Goal: Transaction & Acquisition: Purchase product/service

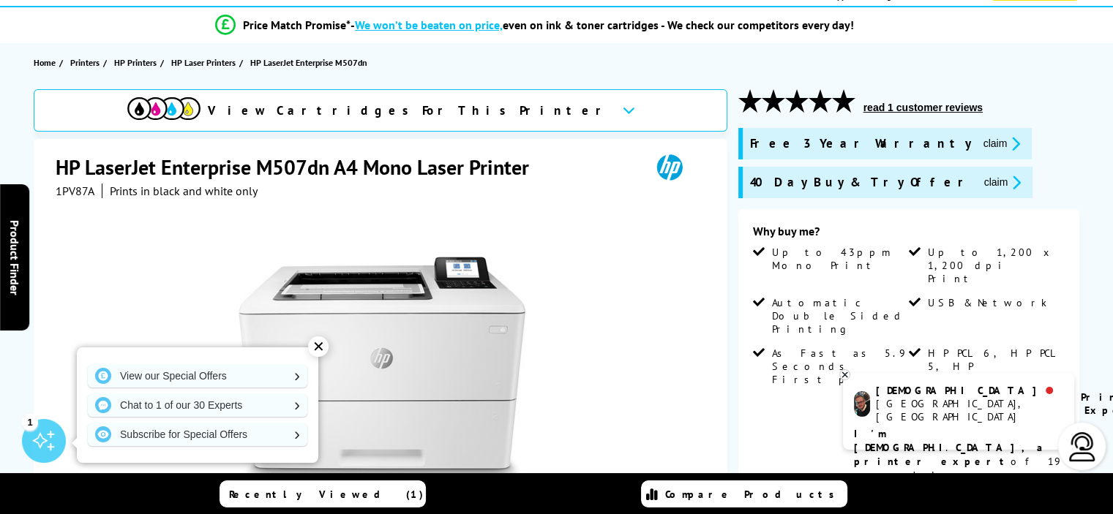
click at [844, 375] on icon at bounding box center [844, 375] width 5 height 5
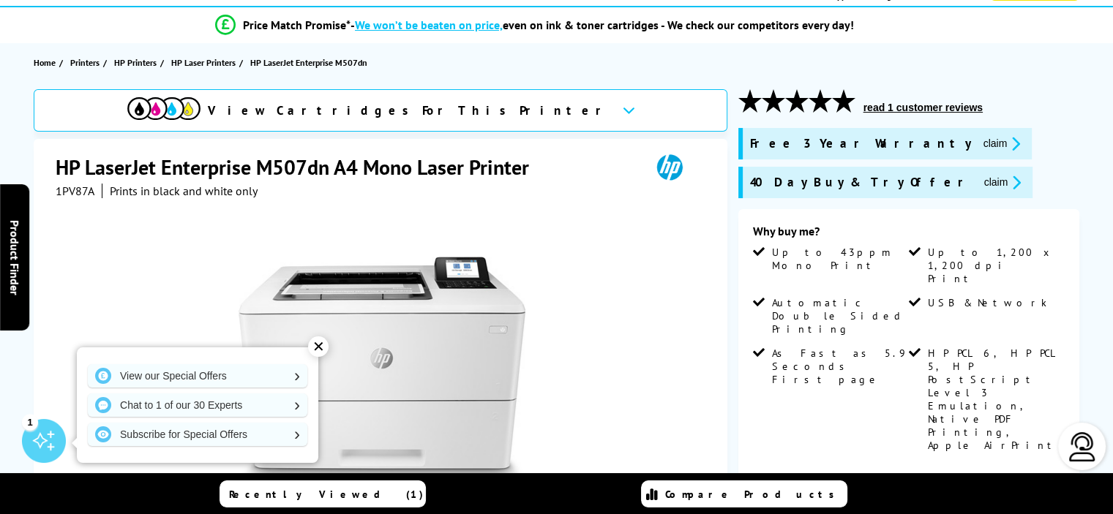
click at [319, 345] on div "✕" at bounding box center [318, 347] width 20 height 20
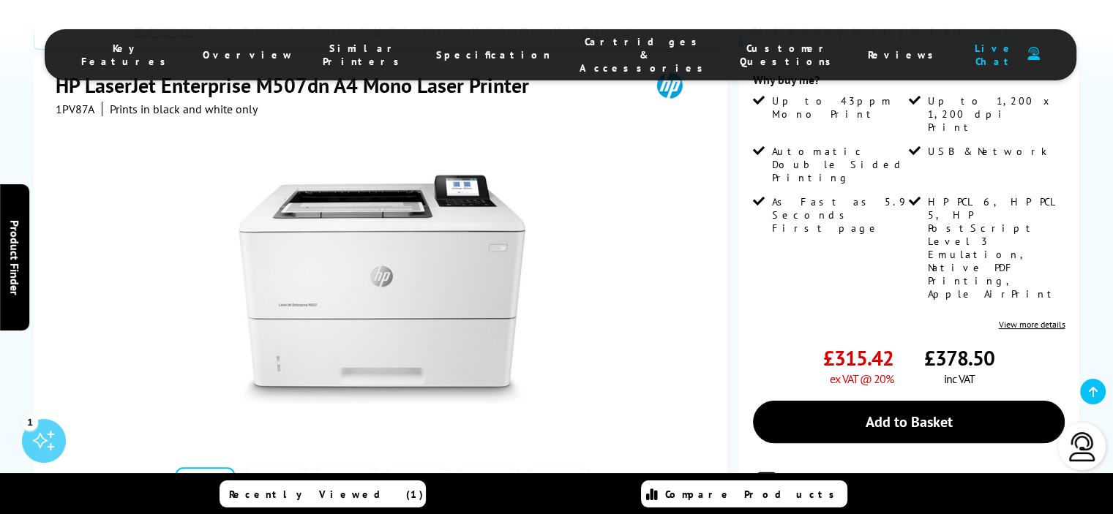
scroll to position [282, 0]
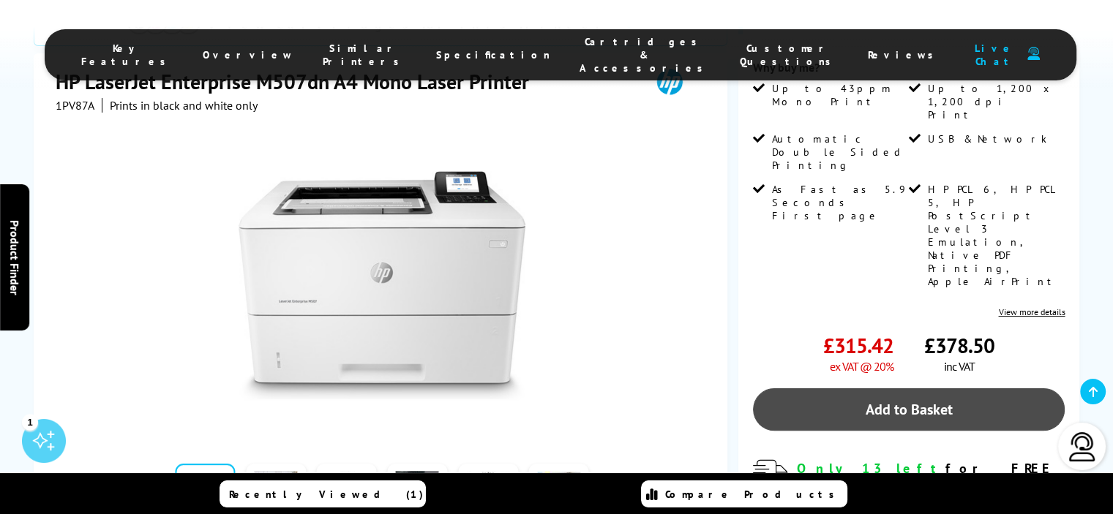
click at [887, 389] on link "Add to Basket" at bounding box center [909, 410] width 312 height 42
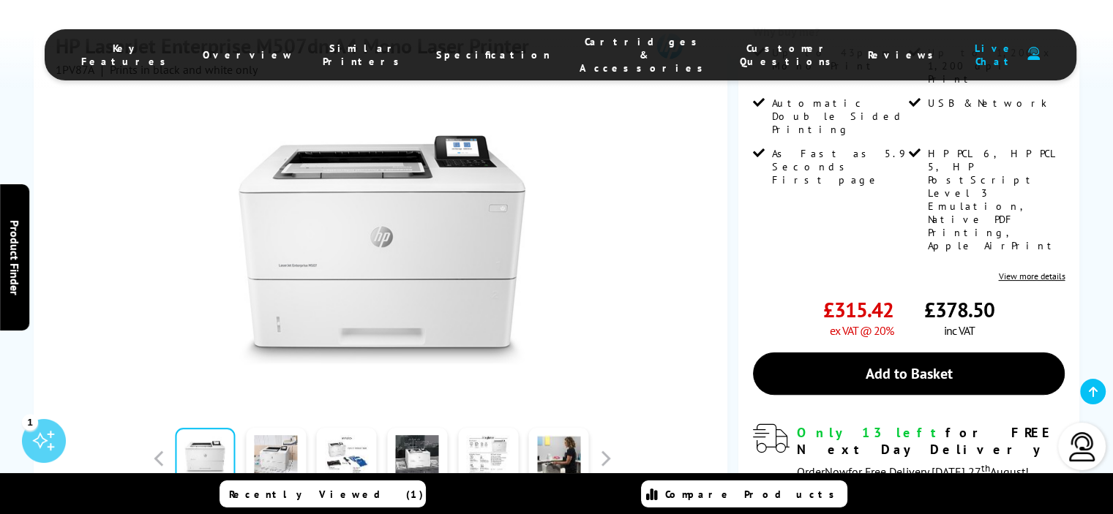
scroll to position [360, 0]
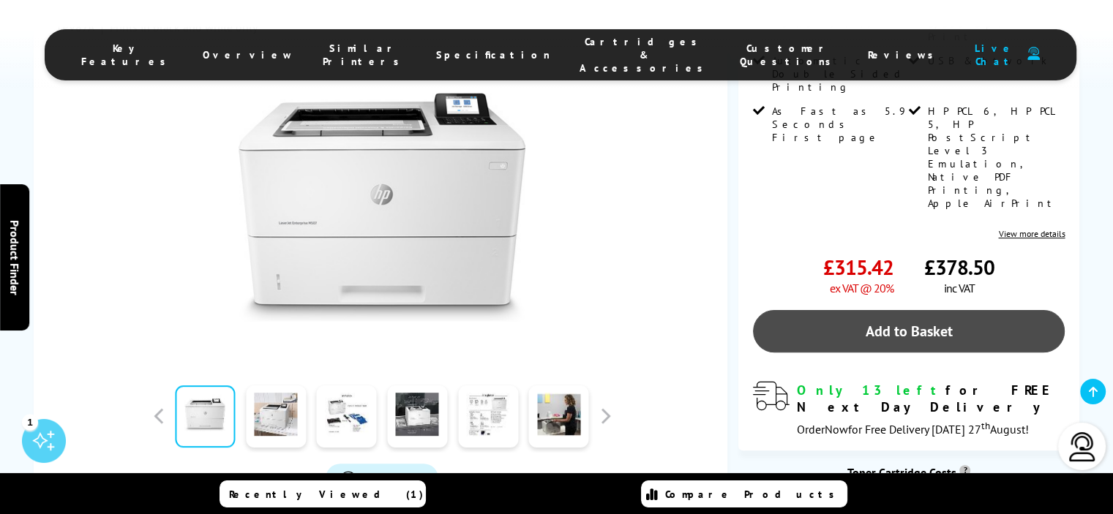
click at [897, 310] on link "Add to Basket" at bounding box center [909, 331] width 312 height 42
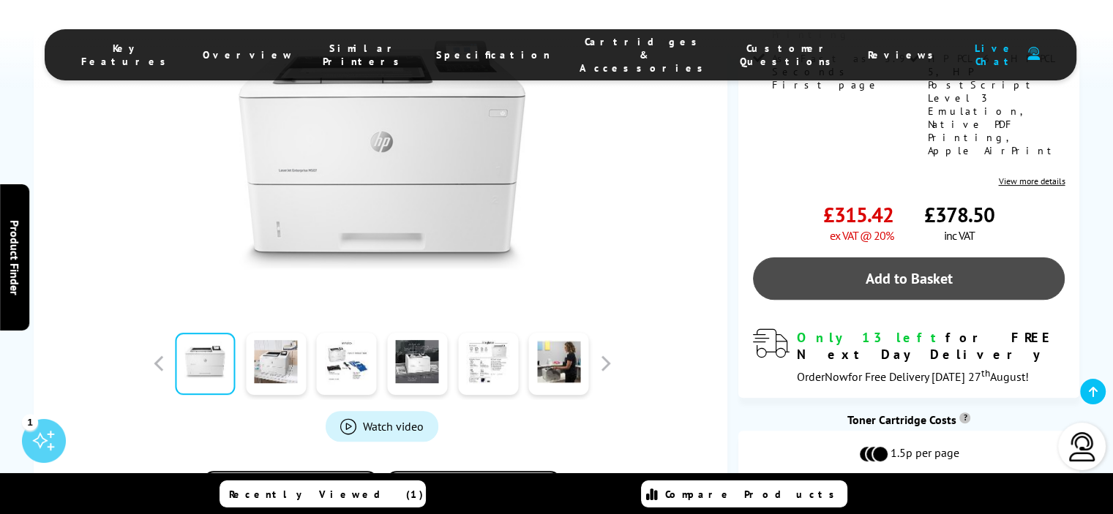
scroll to position [418, 0]
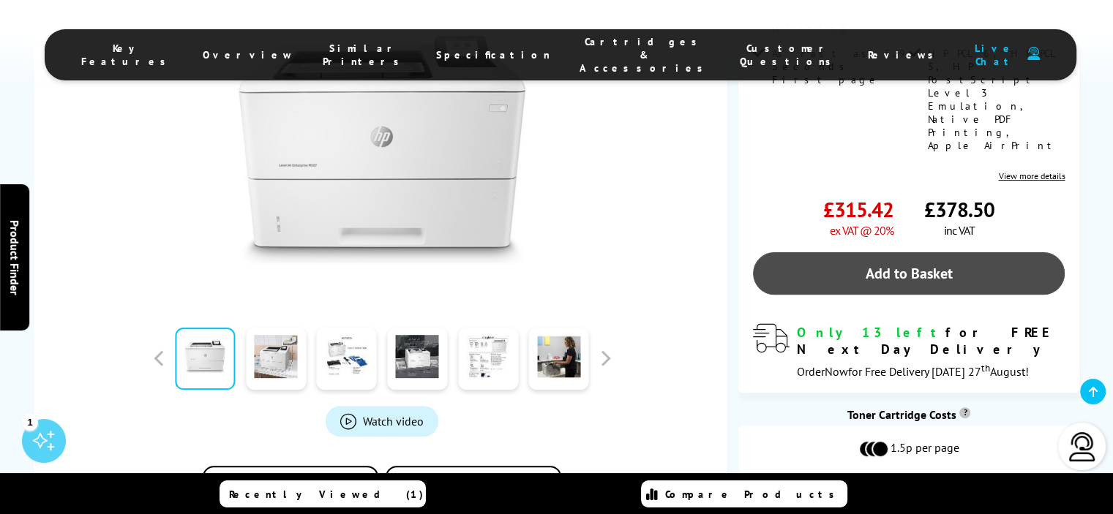
click at [858, 252] on link "Add to Basket" at bounding box center [909, 273] width 312 height 42
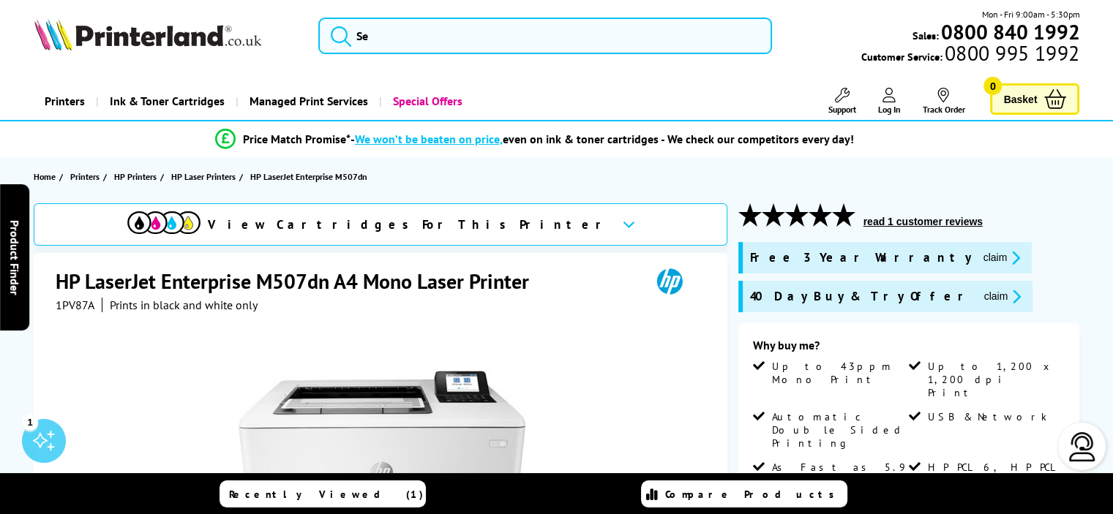
scroll to position [0, 0]
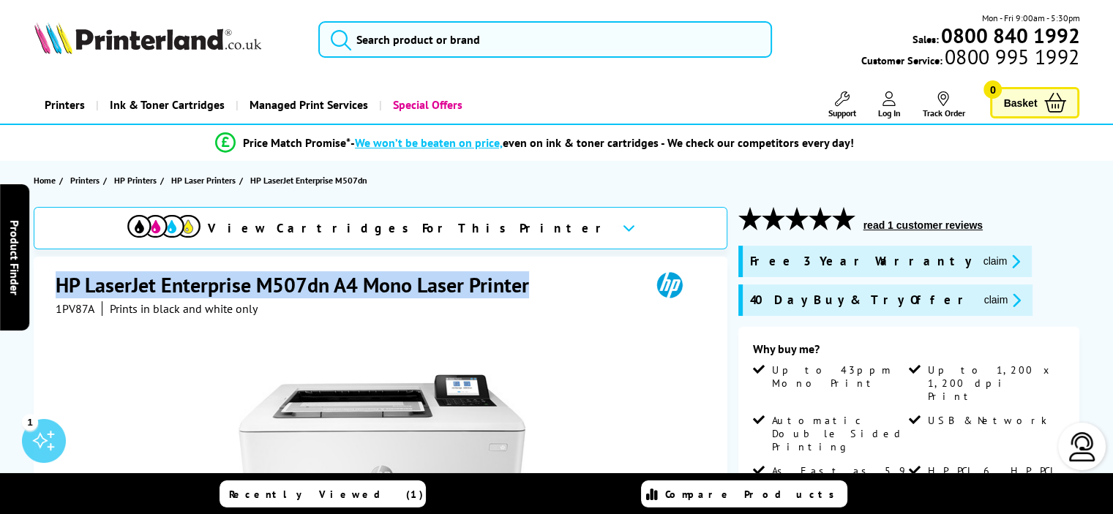
drag, startPoint x: 59, startPoint y: 284, endPoint x: 527, endPoint y: 292, distance: 468.4
click at [527, 292] on h1 "HP LaserJet Enterprise M507dn A4 Mono Laser Printer" at bounding box center [300, 285] width 488 height 27
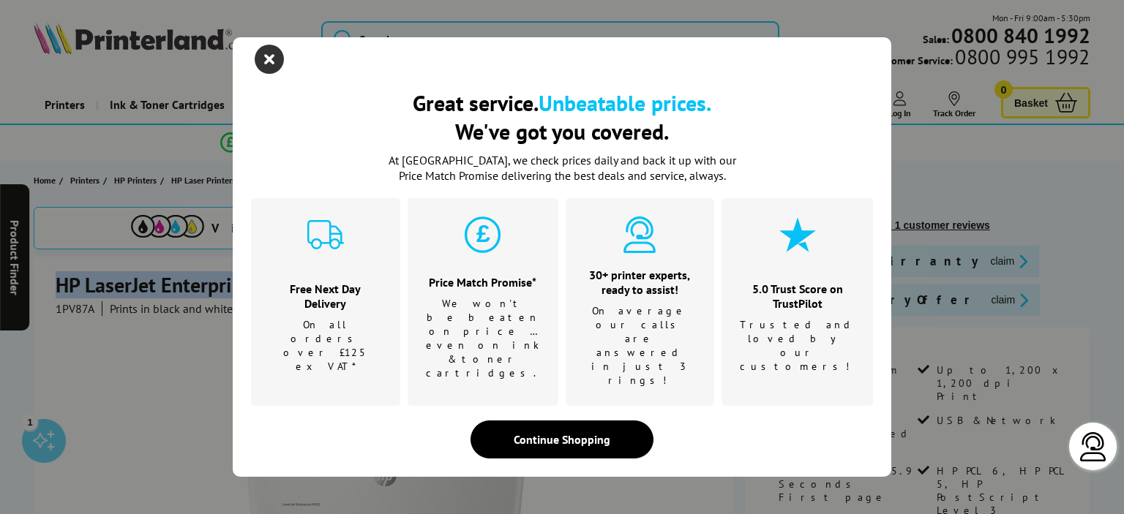
click at [271, 74] on icon "close modal" at bounding box center [269, 59] width 29 height 29
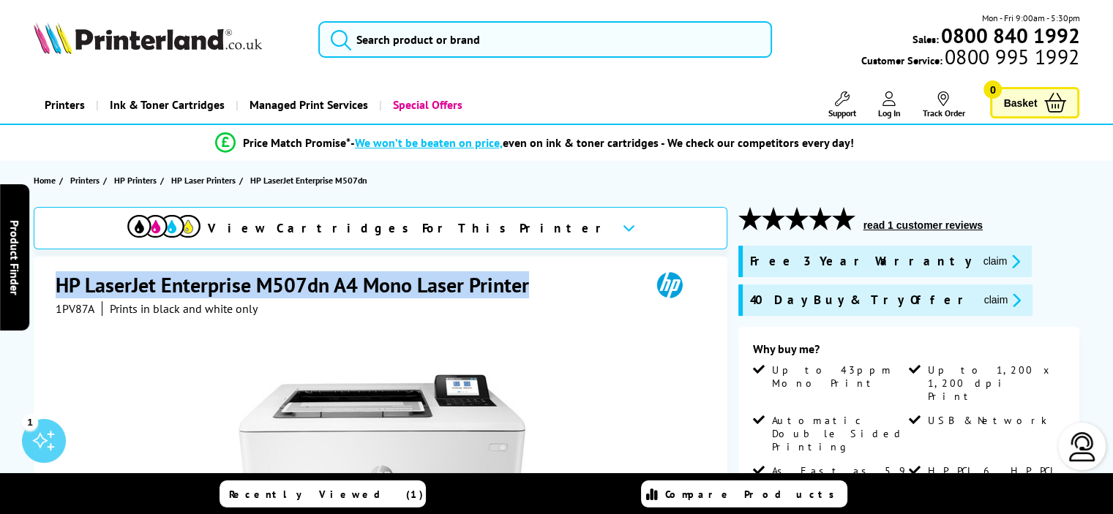
copy h1 "HP LaserJet Enterprise M507dn A4 Mono Laser Printer"
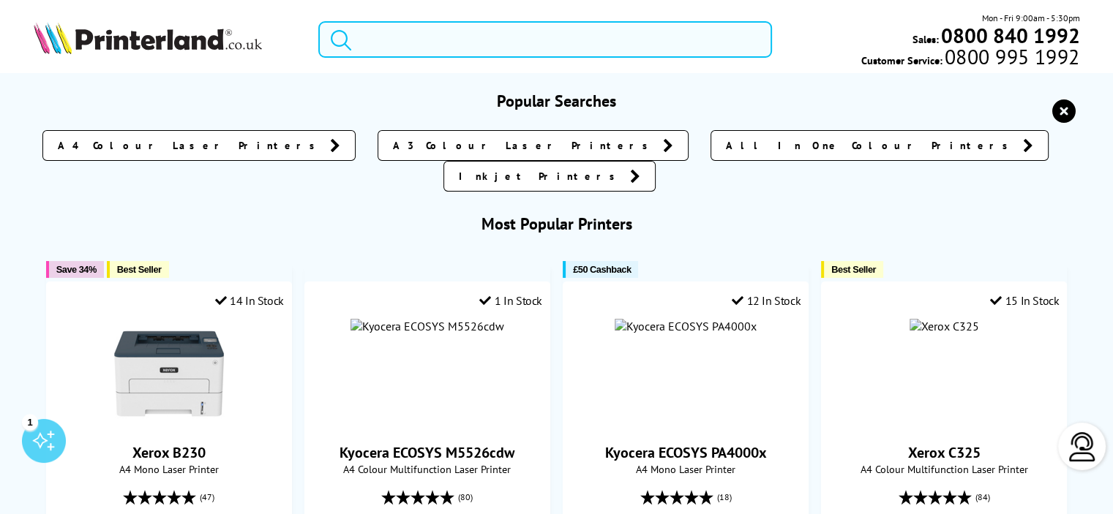
click at [441, 40] on input "search" at bounding box center [545, 39] width 454 height 37
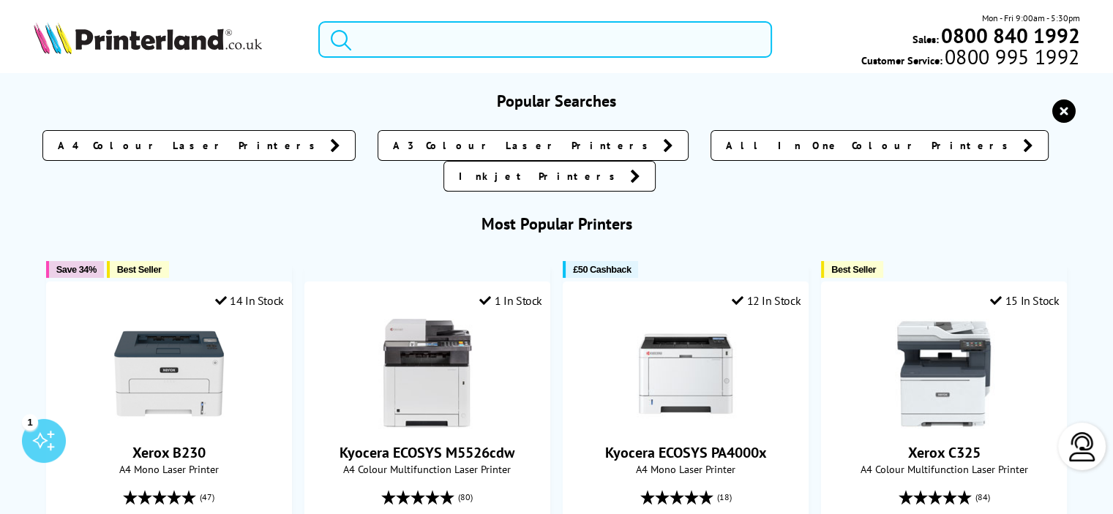
paste input "HP LaserJet Enterprise M507dn A4 Mono Laser Printer"
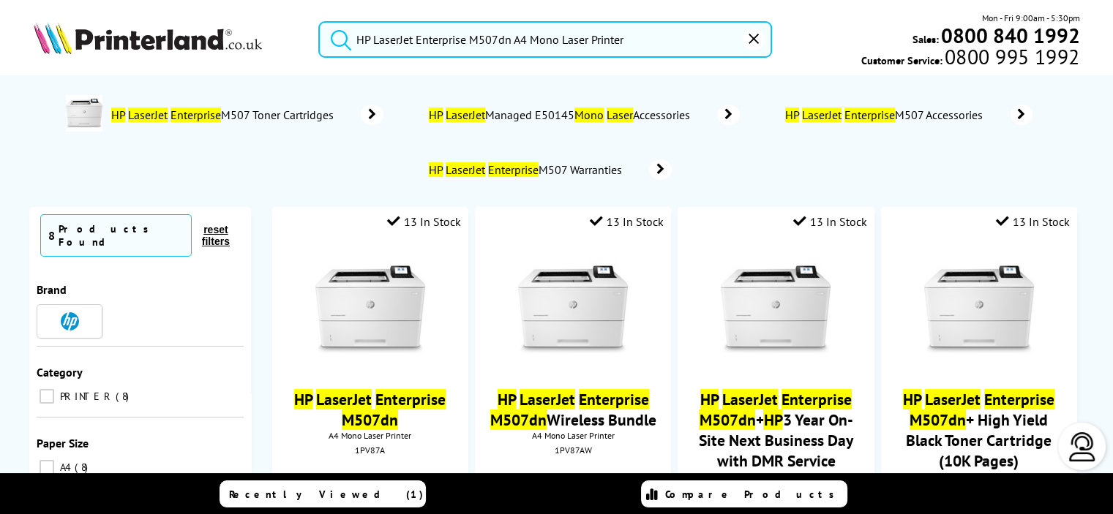
type input "HP LaserJet Enterprise M507dn A4 Mono Laser Printer"
click at [319, 21] on button "submit" at bounding box center [337, 37] width 37 height 32
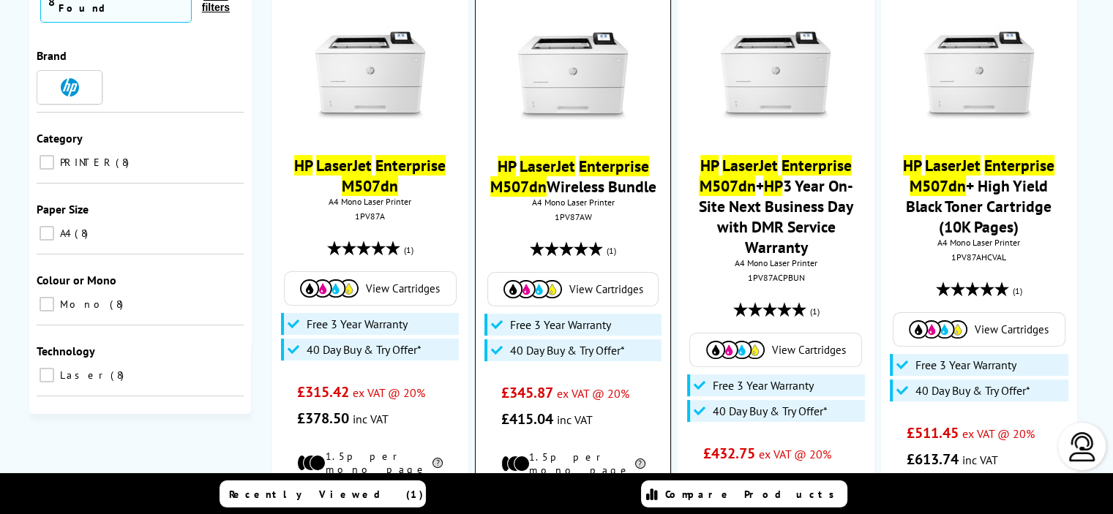
scroll to position [235, 0]
